Goal: Complete application form

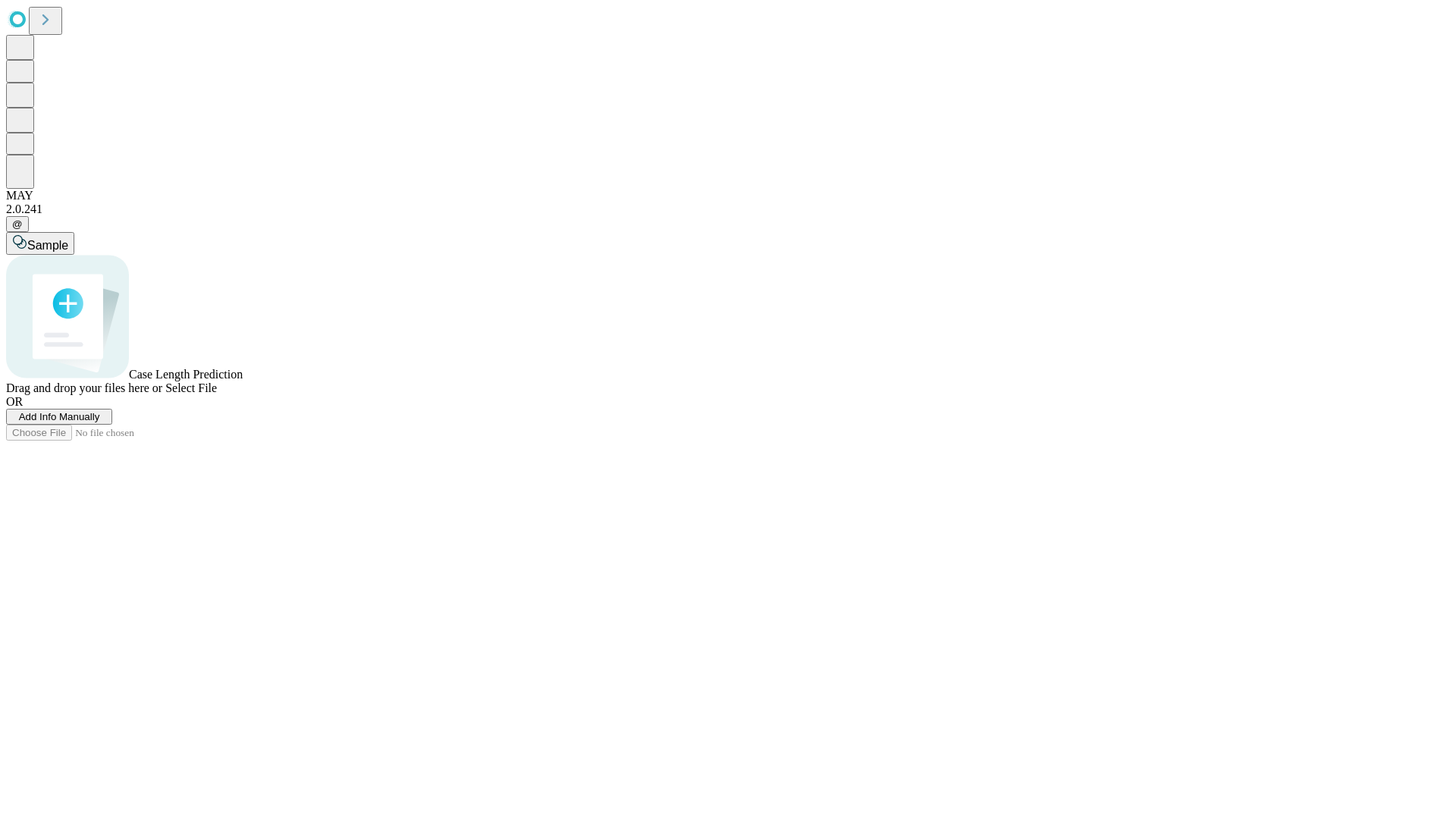
click at [100, 422] on span "Add Info Manually" at bounding box center [60, 417] width 81 height 11
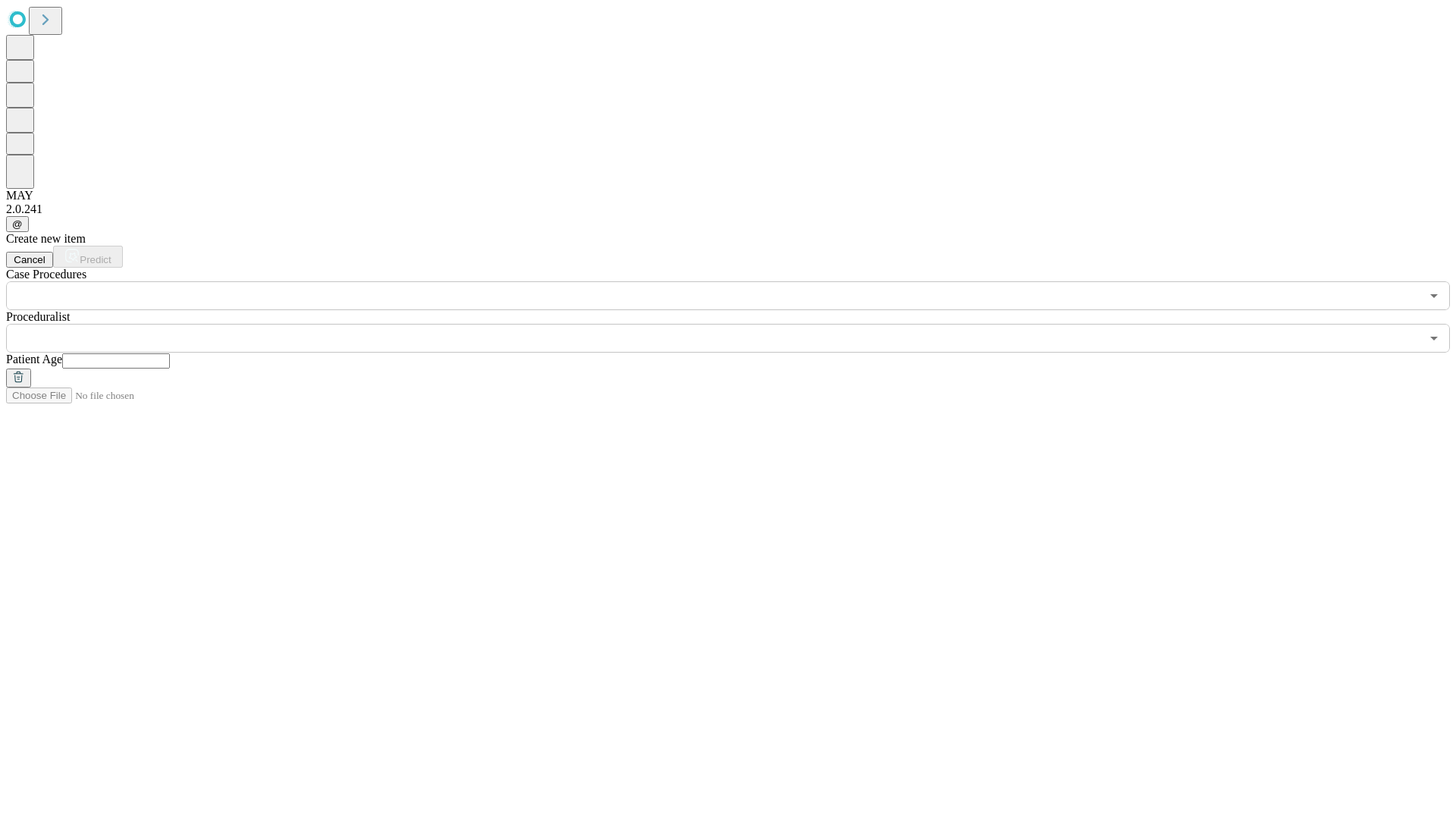
click at [170, 353] on input "text" at bounding box center [116, 361] width 108 height 15
type input "**"
click at [739, 324] on input "text" at bounding box center [714, 338] width 1415 height 29
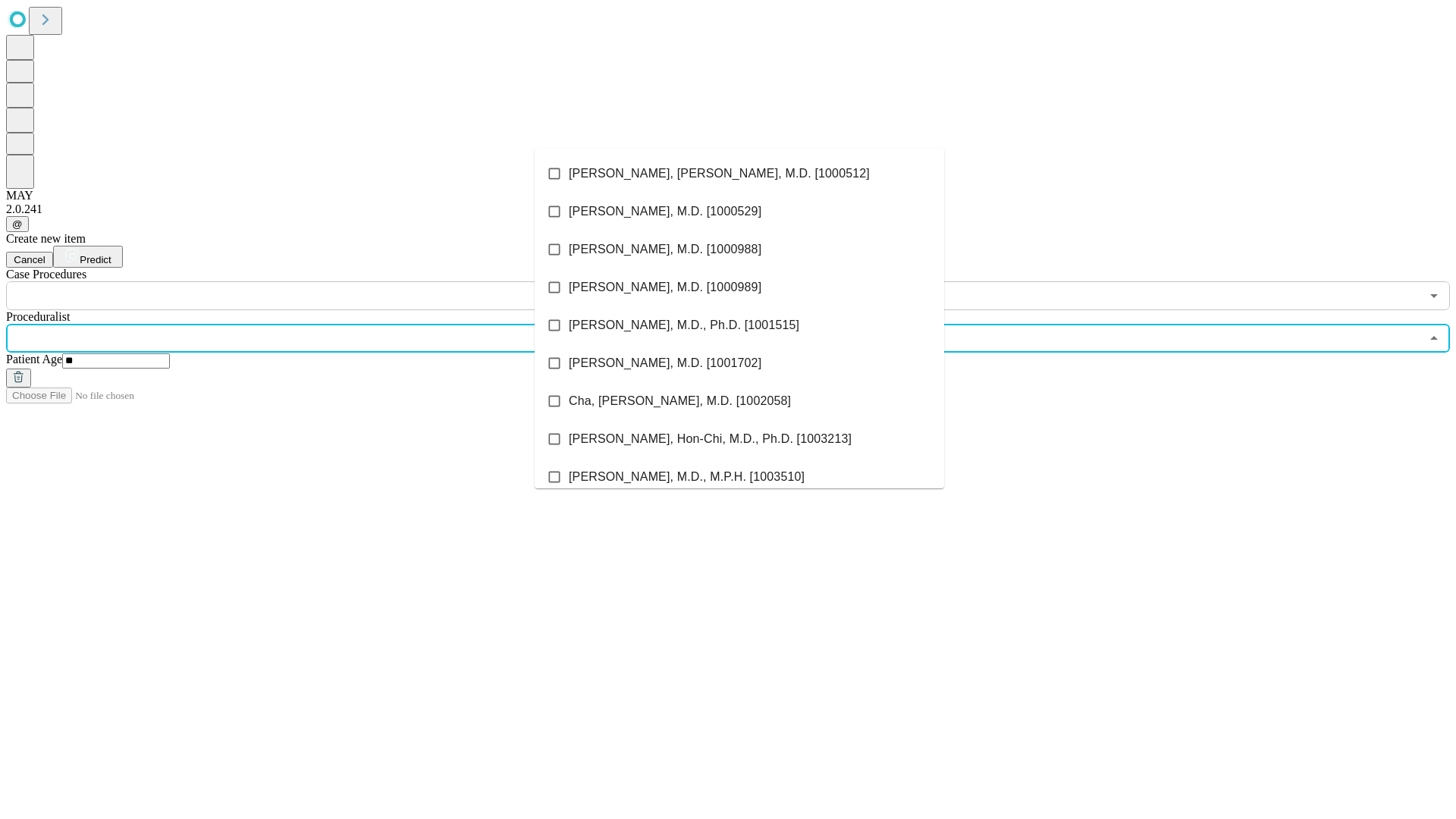
click at [739, 174] on li "[PERSON_NAME], [PERSON_NAME], M.D. [1000512]" at bounding box center [739, 173] width 409 height 38
click at [318, 282] on input "text" at bounding box center [714, 295] width 1415 height 29
